Goal: Task Accomplishment & Management: Use online tool/utility

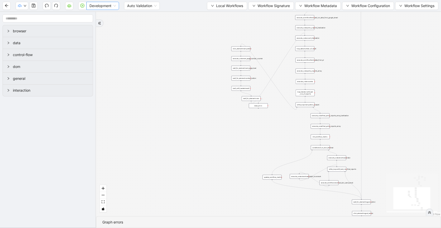
click at [89, 5] on div "Development" at bounding box center [102, 6] width 33 height 8
click at [92, 20] on div "Production" at bounding box center [102, 24] width 31 height 8
click at [82, 5] on icon "play-circle" at bounding box center [82, 6] width 4 height 4
drag, startPoint x: 8, startPoint y: 217, endPoint x: -85, endPoint y: 212, distance: 93.1
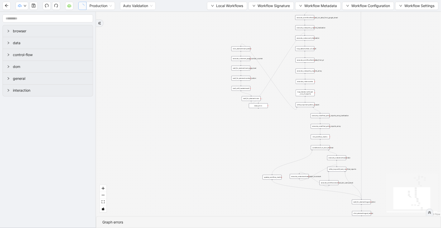
paste input "**"
type input "**********"
drag, startPoint x: 27, startPoint y: 235, endPoint x: -78, endPoint y: 231, distance: 105.2
paste input "***"
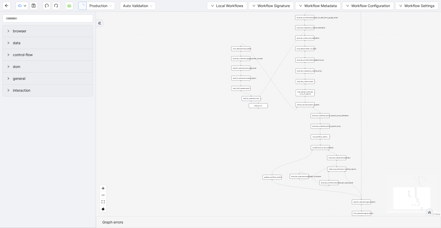
type input "**********"
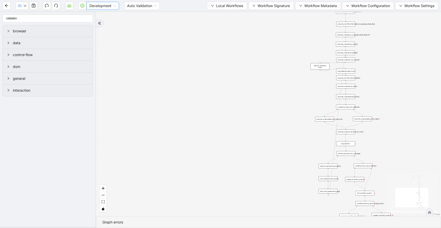
click at [102, 8] on span "Development" at bounding box center [102, 6] width 27 height 8
click at [104, 25] on div "Production" at bounding box center [102, 24] width 25 height 6
click at [83, 9] on button "button" at bounding box center [82, 6] width 8 height 8
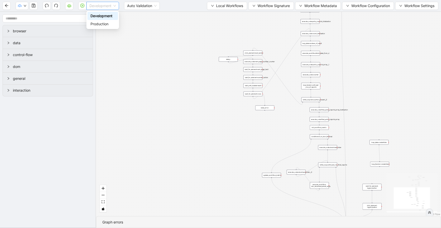
click at [99, 9] on span "Development" at bounding box center [102, 6] width 27 height 8
click at [102, 21] on div "Production" at bounding box center [102, 24] width 25 height 6
click at [120, 44] on div "trigger execute_code:next_page_number_initialisation execute_workflow:fetch_las…" at bounding box center [268, 114] width 345 height 204
click at [80, 8] on button "button" at bounding box center [82, 6] width 8 height 8
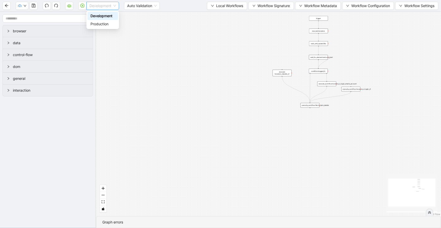
click at [96, 6] on span "Development" at bounding box center [102, 6] width 27 height 8
click at [99, 24] on div "Production" at bounding box center [102, 24] width 25 height 6
click at [119, 44] on div "trigger new_tab:travelers wait_until_loaded:30s conditions:logged_in wait_for_e…" at bounding box center [268, 114] width 345 height 204
click at [82, 9] on button "button" at bounding box center [82, 6] width 8 height 8
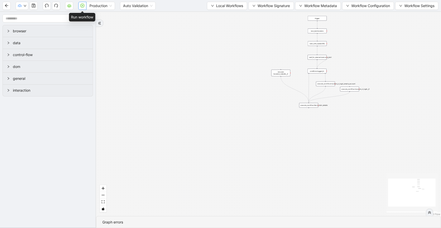
click at [79, 6] on button "button" at bounding box center [82, 6] width 8 height 8
